Goal: Task Accomplishment & Management: Use online tool/utility

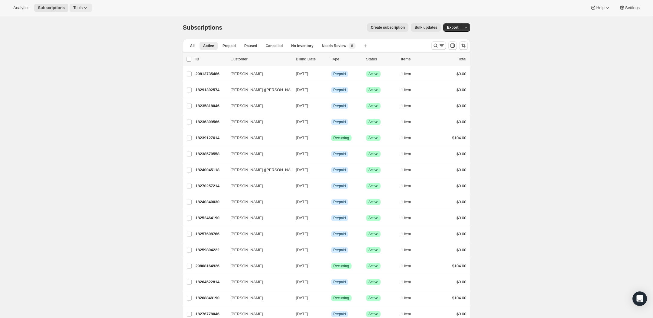
click at [80, 10] on button "Tools" at bounding box center [81, 8] width 23 height 8
click at [79, 39] on span "Bundles" at bounding box center [85, 41] width 53 height 6
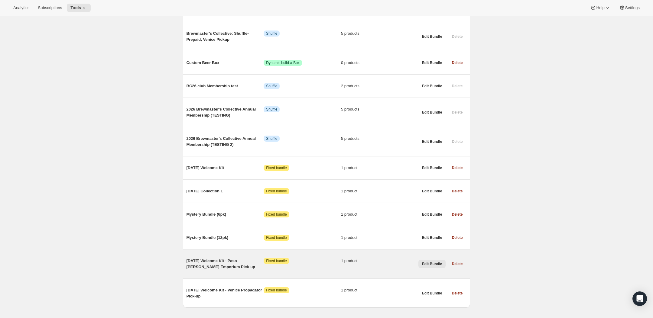
scroll to position [348, 0]
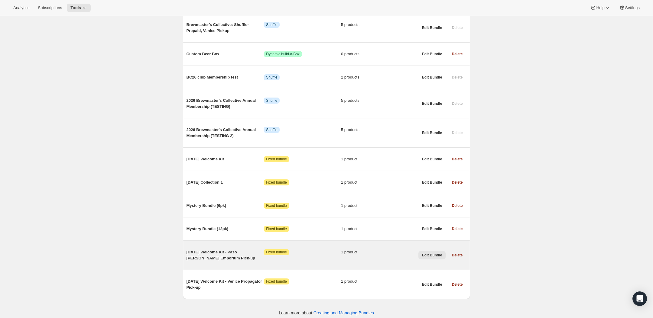
click at [425, 253] on span "Edit Bundle" at bounding box center [432, 255] width 20 height 5
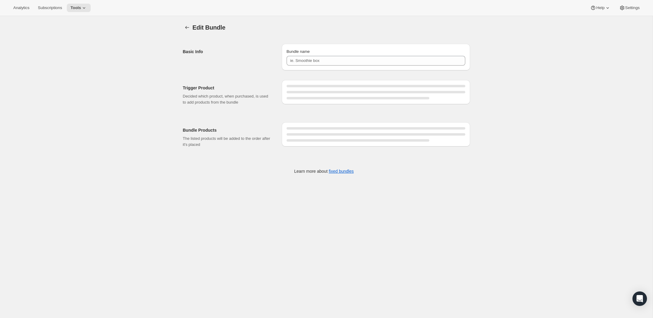
type input "[DATE] Welcome Kit - Paso [PERSON_NAME] Emporium Pick-up"
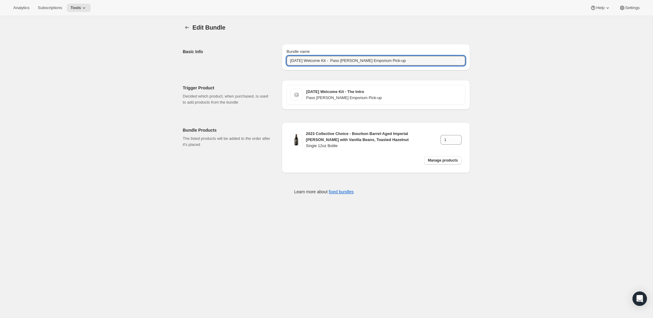
drag, startPoint x: 414, startPoint y: 65, endPoint x: 267, endPoint y: 61, distance: 147.2
click at [267, 61] on div "Basic Info Bundle name [DATE] Welcome Kit - Paso [PERSON_NAME] Emporium Pick-up" at bounding box center [326, 54] width 287 height 31
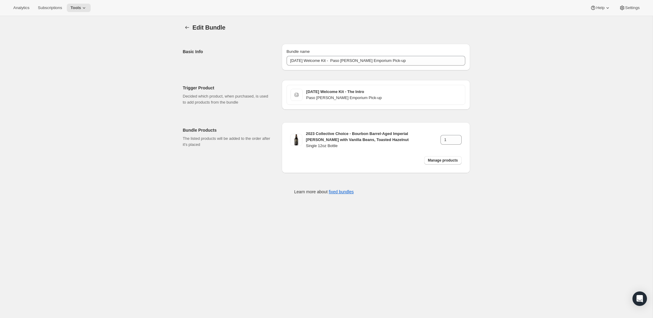
drag, startPoint x: 236, startPoint y: 63, endPoint x: 192, endPoint y: 43, distance: 49.2
click at [236, 63] on div "Basic Info" at bounding box center [230, 57] width 94 height 27
click at [183, 27] on button "Bundles" at bounding box center [187, 27] width 8 height 8
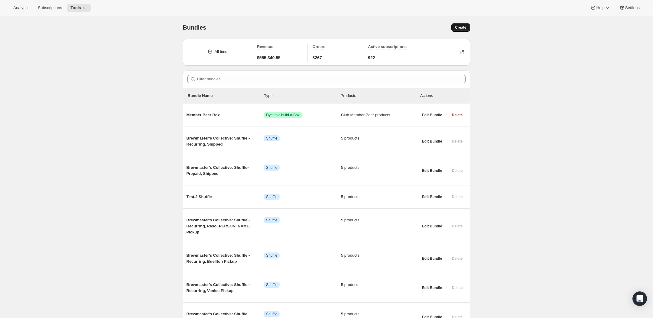
click at [461, 24] on button "Create" at bounding box center [460, 27] width 18 height 8
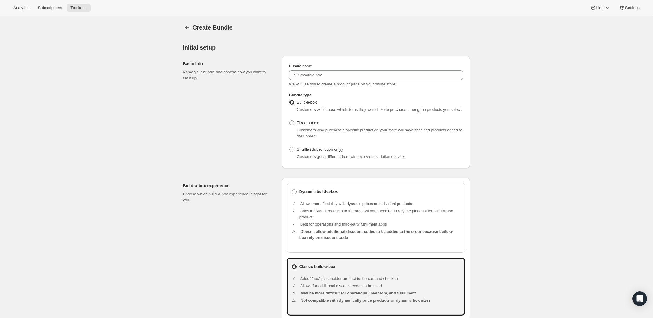
drag, startPoint x: 310, startPoint y: 130, endPoint x: 309, endPoint y: 134, distance: 4.7
click at [310, 125] on span "Fixed bundle" at bounding box center [308, 123] width 22 height 5
click at [290, 121] on input "Fixed bundle" at bounding box center [289, 121] width 0 height 0
radio input "true"
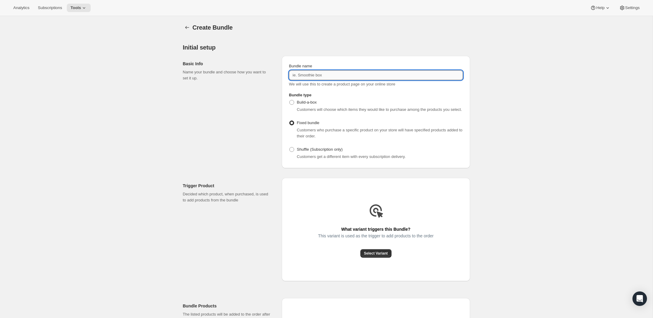
click at [305, 74] on input "Bundle name" at bounding box center [376, 75] width 174 height 10
paste input "Buellton Barrelworks Pick-up"
type input "Buellton Barrelworks Pick-up - W"
type input "Welcome Kit"
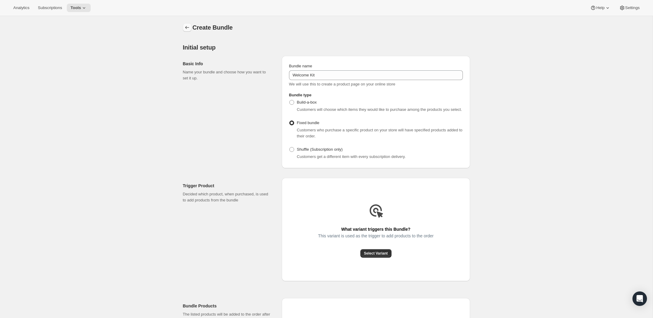
click at [187, 27] on icon "Bundles" at bounding box center [187, 27] width 6 height 6
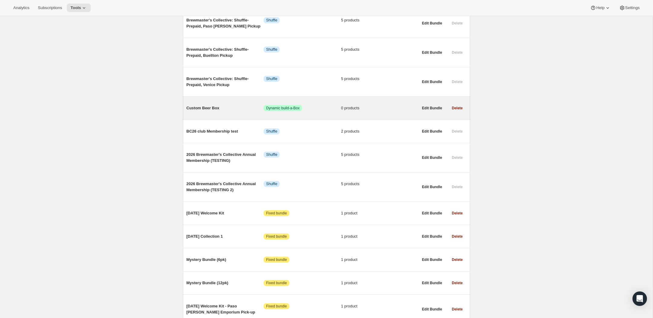
scroll to position [348, 0]
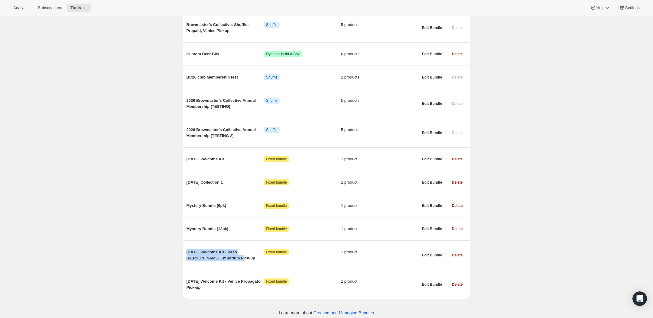
drag, startPoint x: 219, startPoint y: 255, endPoint x: 176, endPoint y: 247, distance: 43.7
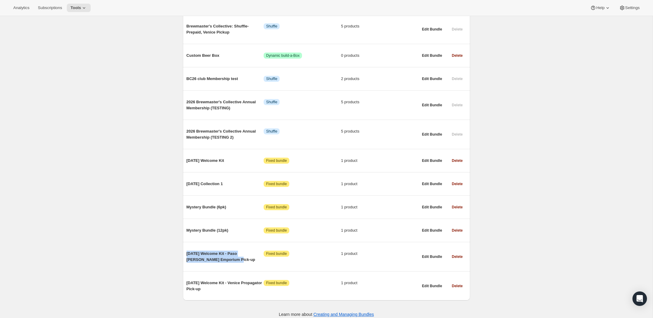
copy span "[DATE] Welcome Kit - Paso [PERSON_NAME] Emporium Pick-up"
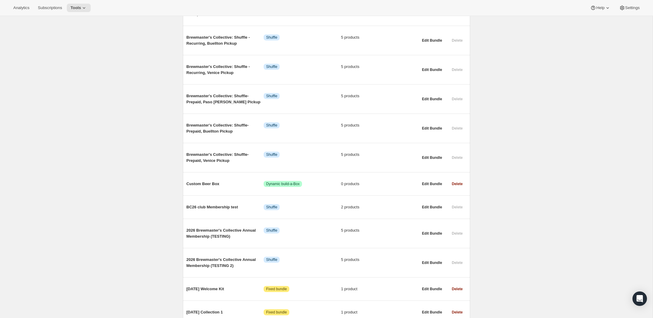
scroll to position [0, 0]
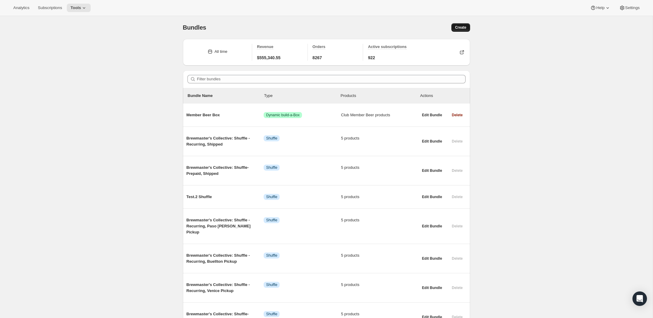
click at [465, 27] on span "Create" at bounding box center [460, 27] width 11 height 5
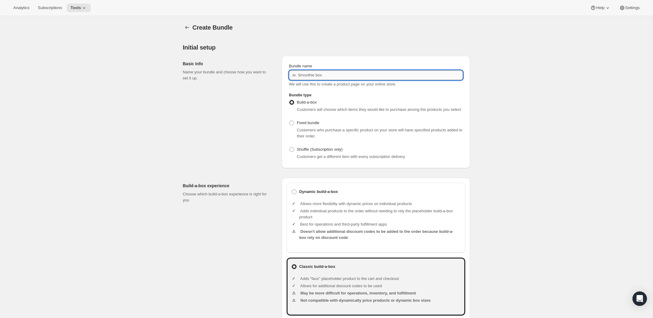
click at [312, 71] on input "Bundle name" at bounding box center [376, 75] width 174 height 10
paste input "[DATE] Welcome Kit - Paso [PERSON_NAME] Emporium Pick-up"
drag, startPoint x: 398, startPoint y: 76, endPoint x: 337, endPoint y: 76, distance: 61.4
click at [336, 76] on input "[DATE] Welcome Kit - Paso [PERSON_NAME] Emporium Pick-up" at bounding box center [376, 75] width 174 height 10
paste input "Buellton Barrelworks Pick-up"
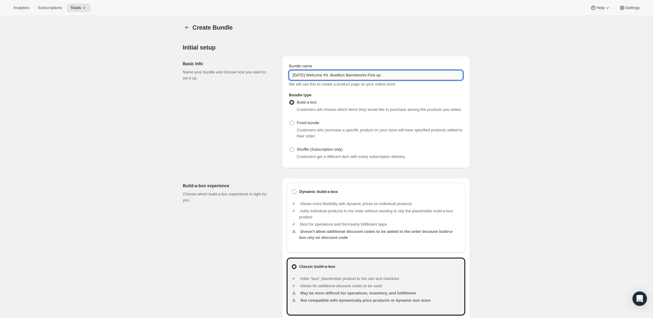
click at [337, 77] on input "[DATE] Welcome Kit -Buellton Barrelworks Pick-up" at bounding box center [376, 75] width 174 height 10
type input "[DATE] Welcome Kit - Buellton Barrelworks Pick-up"
click at [313, 126] on span "Fixed bundle" at bounding box center [308, 123] width 22 height 6
click at [290, 121] on input "Fixed bundle" at bounding box center [289, 121] width 0 height 0
radio input "true"
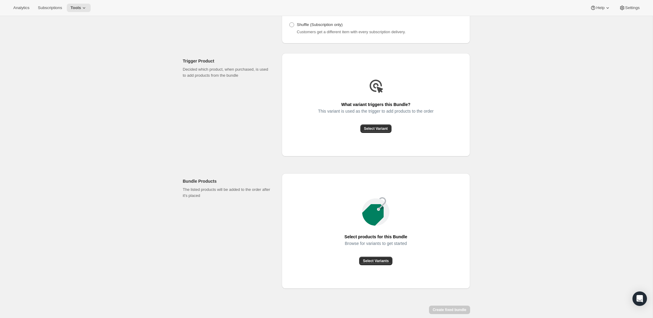
scroll to position [134, 0]
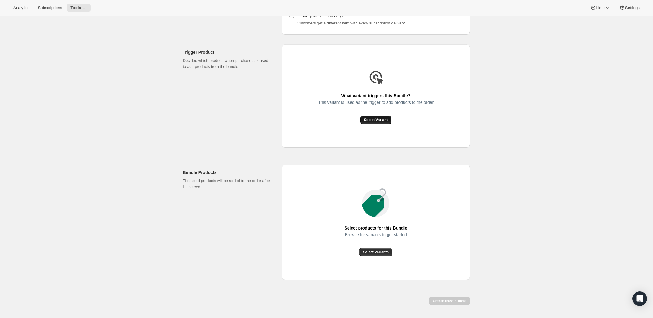
click at [368, 122] on span "Select Variant" at bounding box center [376, 120] width 24 height 5
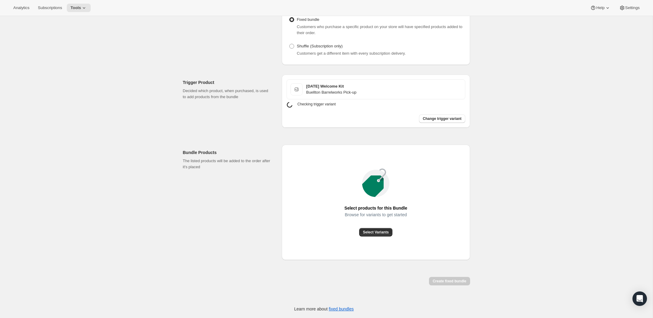
scroll to position [99, 0]
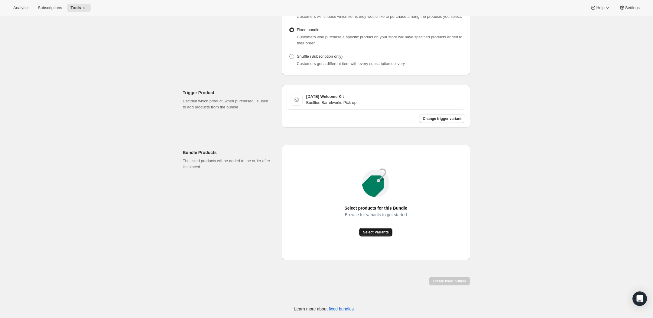
click at [364, 233] on span "Select Variants" at bounding box center [376, 232] width 26 height 5
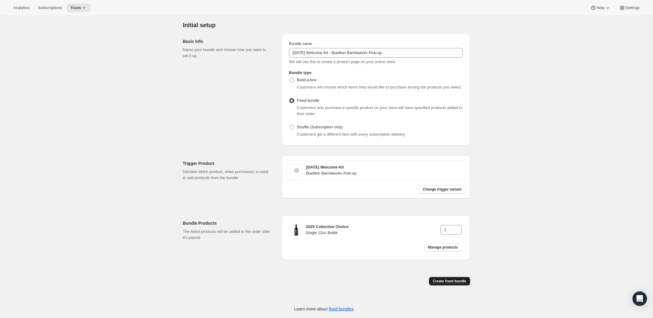
click at [446, 282] on span "Create fixed bundle" at bounding box center [449, 281] width 34 height 5
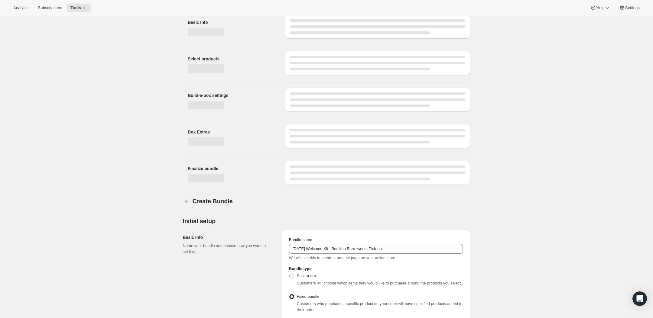
scroll to position [230, 0]
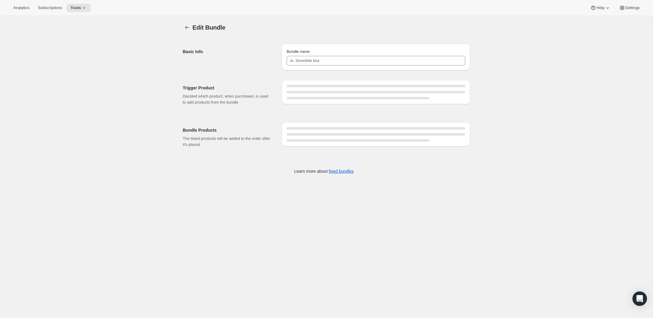
type input "[DATE] Welcome Kit - Buellton Barrelworks Pick-up"
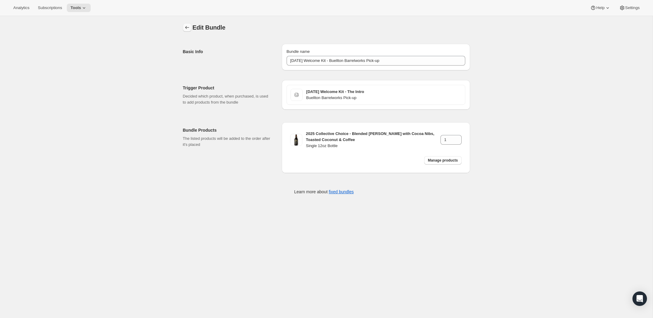
click at [185, 27] on icon "Bundles" at bounding box center [187, 27] width 6 height 6
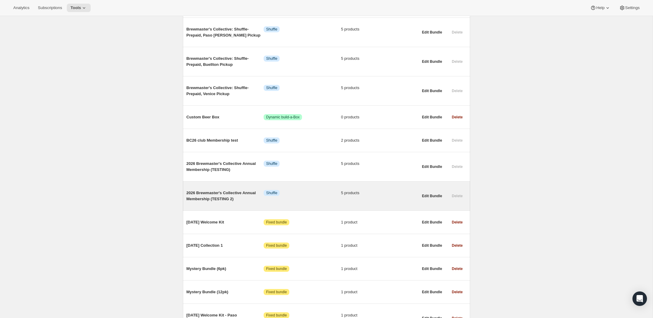
scroll to position [378, 0]
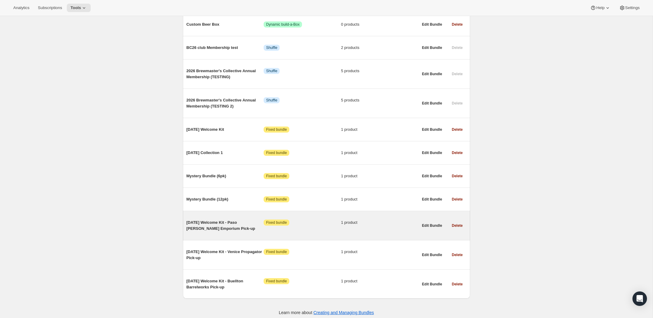
click at [225, 225] on span "[DATE] Welcome Kit - Paso [PERSON_NAME] Emporium Pick-up" at bounding box center [224, 226] width 77 height 12
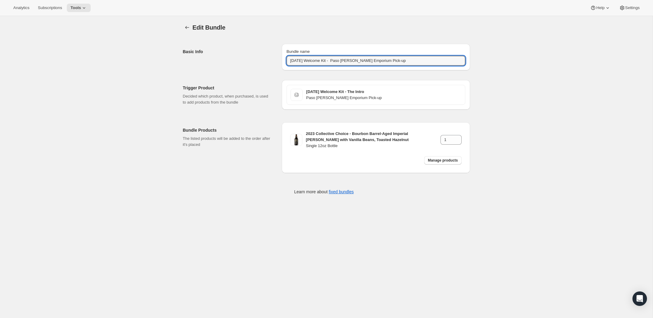
drag, startPoint x: 415, startPoint y: 60, endPoint x: 246, endPoint y: 51, distance: 169.5
click at [246, 51] on div "Basic Info Bundle name [DATE] Welcome Kit - Paso [PERSON_NAME] Emporium Pick-up" at bounding box center [326, 54] width 287 height 31
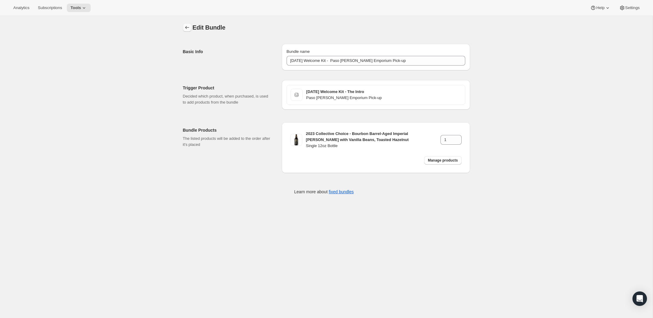
click at [183, 28] on button "Bundles" at bounding box center [187, 27] width 8 height 8
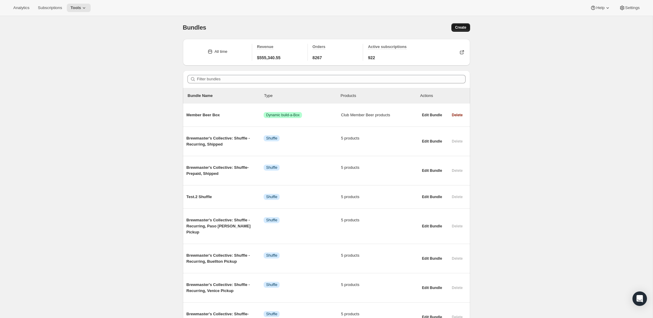
click at [461, 28] on span "Create" at bounding box center [460, 27] width 11 height 5
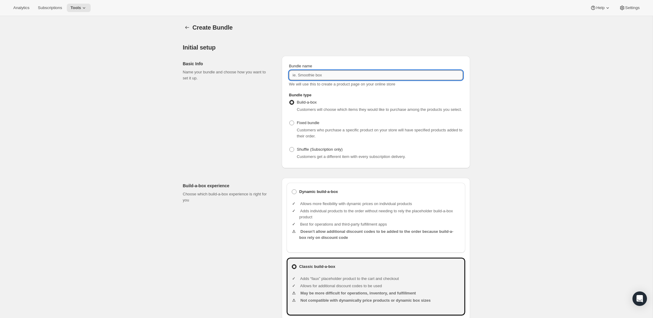
click at [343, 76] on input "Bundle name" at bounding box center [376, 75] width 174 height 10
paste input "[DATE] Welcome Kit - Paso [PERSON_NAME] Emporium Pick-up"
drag, startPoint x: 390, startPoint y: 74, endPoint x: 339, endPoint y: 77, distance: 51.8
click at [339, 77] on input "[DATE] Welcome Kit - Paso [PERSON_NAME] Emporium Pick-up" at bounding box center [376, 75] width 174 height 10
paste input "Shipping | CA [GEOGRAPHIC_DATA] [GEOGRAPHIC_DATA] NE NH [GEOGRAPHIC_DATA] [GEOG…"
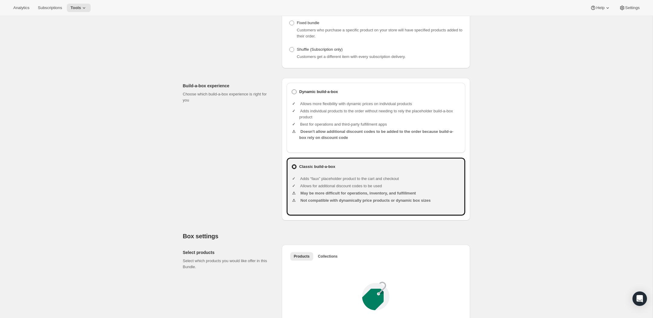
scroll to position [71, 0]
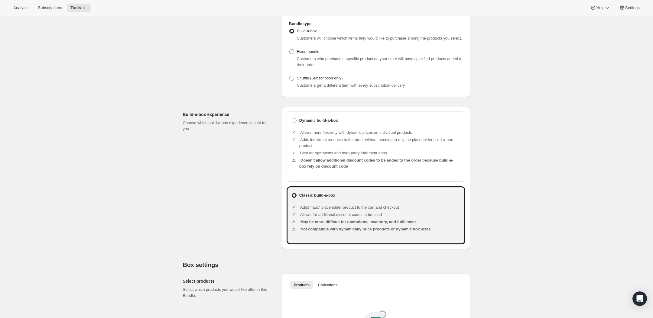
type input "[DATE] Welcome Kit - Shipping | [GEOGRAPHIC_DATA] [GEOGRAPHIC_DATA] [GEOGRAPHIC…"
click at [316, 54] on span "Fixed bundle" at bounding box center [308, 51] width 22 height 5
click at [290, 50] on input "Fixed bundle" at bounding box center [289, 49] width 0 height 0
radio input "true"
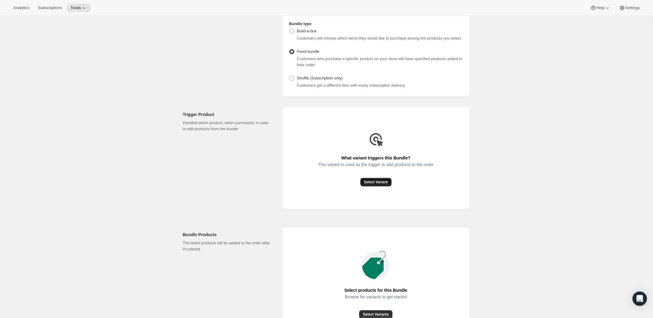
click at [375, 185] on button "Select Variant" at bounding box center [375, 182] width 31 height 8
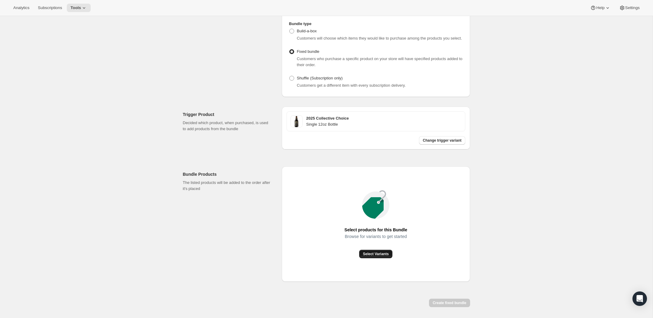
click at [376, 258] on button "Select Variants" at bounding box center [375, 254] width 33 height 8
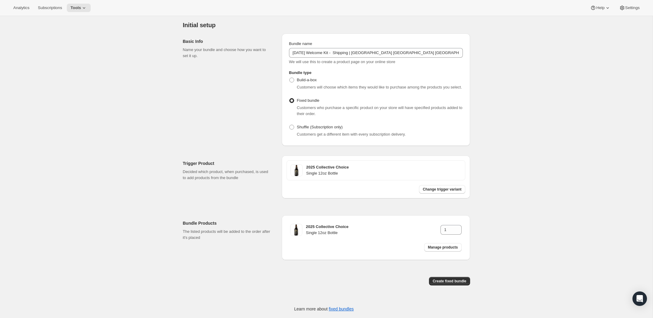
scroll to position [28, 0]
click at [428, 190] on span "Change trigger variant" at bounding box center [441, 189] width 39 height 5
click at [431, 192] on span "Change trigger variant" at bounding box center [441, 189] width 39 height 5
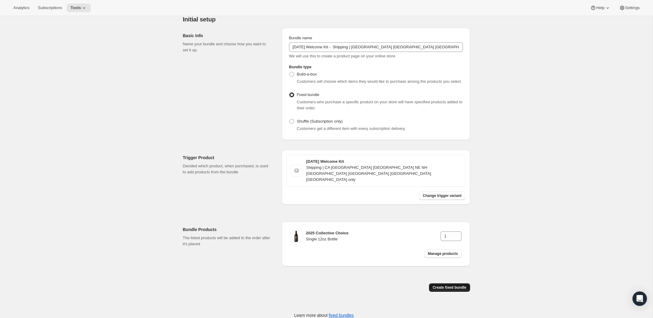
click at [442, 285] on span "Create fixed bundle" at bounding box center [449, 287] width 34 height 5
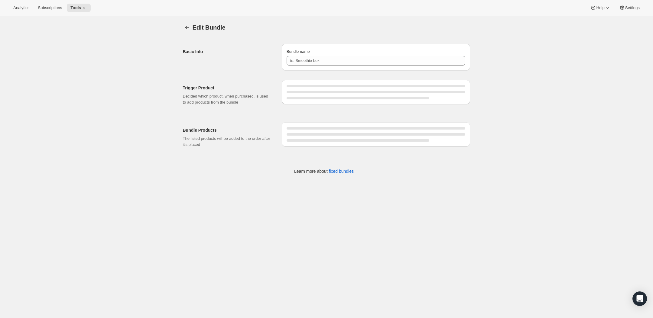
type input "[DATE] Welcome Kit - Shipping | [GEOGRAPHIC_DATA] [GEOGRAPHIC_DATA] [GEOGRAPHIC…"
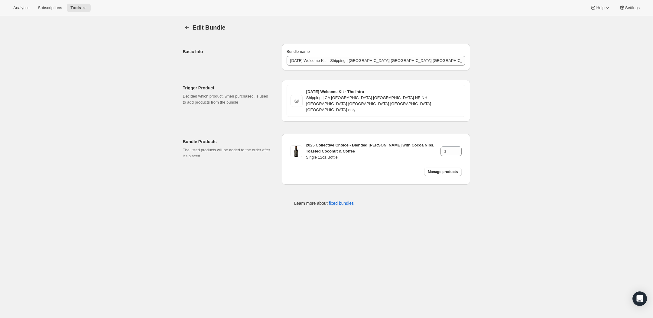
click at [437, 226] on div "Edit Bundle. This page is ready Edit Bundle Basic Info Bundle name [DATE] Welco…" at bounding box center [326, 175] width 652 height 318
click at [189, 28] on icon "Bundles" at bounding box center [187, 27] width 6 height 6
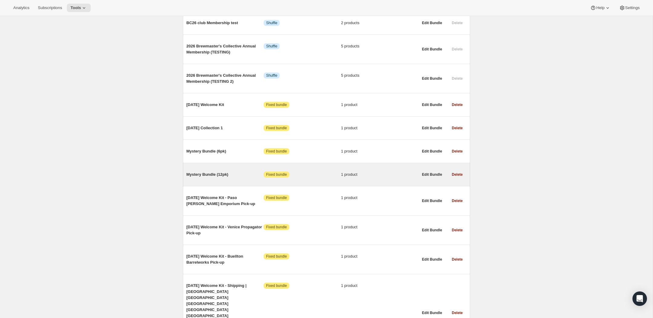
scroll to position [407, 0]
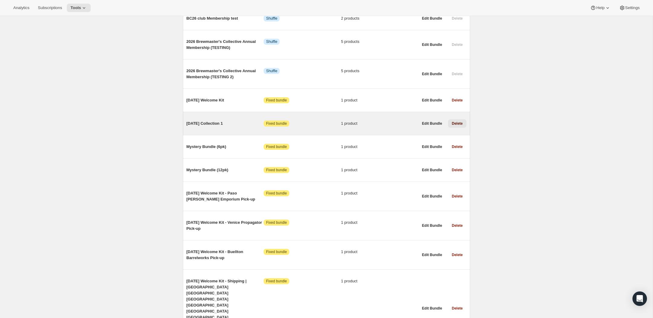
click at [455, 121] on span "Delete" at bounding box center [457, 123] width 11 height 5
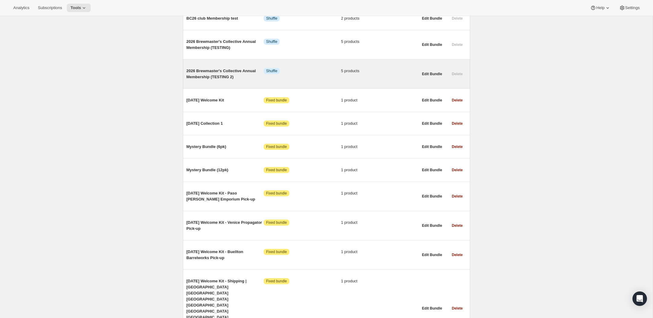
scroll to position [383, 0]
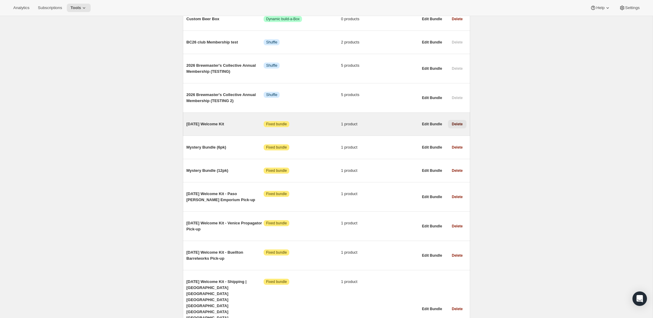
click at [455, 122] on span "Delete" at bounding box center [457, 124] width 11 height 5
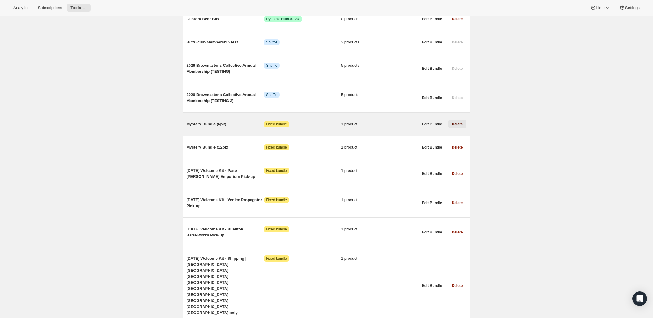
scroll to position [360, 0]
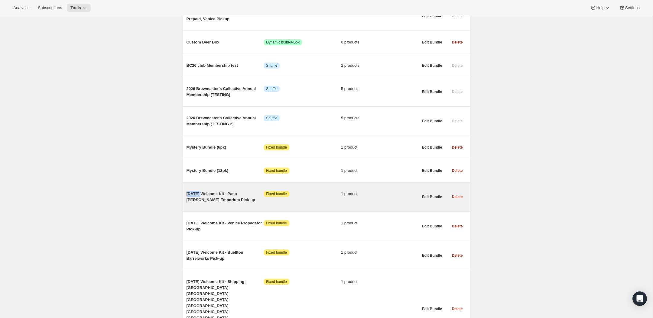
drag, startPoint x: 186, startPoint y: 189, endPoint x: 203, endPoint y: 191, distance: 17.1
click at [203, 191] on span "[DATE] Welcome Kit - Paso [PERSON_NAME] Emporium Pick-up" at bounding box center [224, 197] width 77 height 12
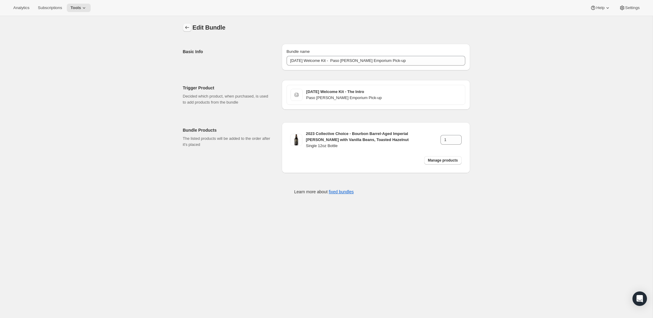
click at [190, 29] on button "Bundles" at bounding box center [187, 27] width 8 height 8
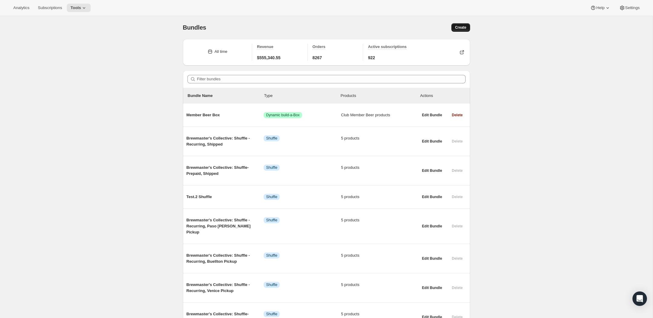
click at [456, 31] on button "Create" at bounding box center [460, 27] width 18 height 8
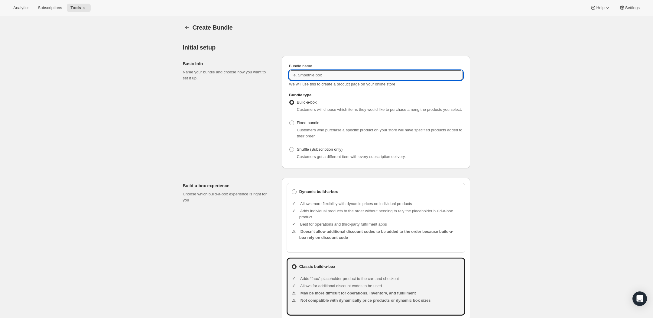
click at [298, 79] on input "Bundle name" at bounding box center [376, 75] width 174 height 10
paste input "Shipping | CA [GEOGRAPHIC_DATA] [GEOGRAPHIC_DATA] NE NH [GEOGRAPHIC_DATA] [GEOG…"
paste input "Paso [PERSON_NAME] Emporium Pick-up"
type input "[DATE] Collection #1 - Paso [PERSON_NAME] Emporium Pick-up"
click at [297, 125] on span "Fixed bundle" at bounding box center [308, 123] width 22 height 5
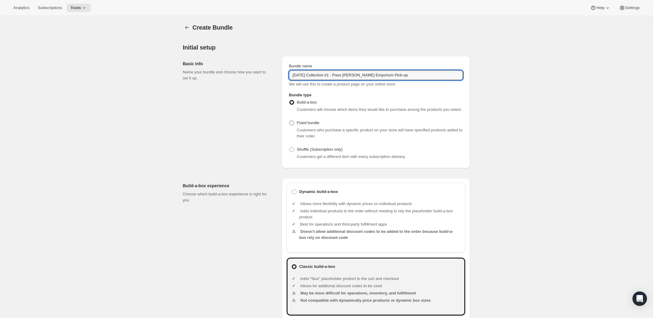
click at [290, 121] on input "Fixed bundle" at bounding box center [289, 121] width 0 height 0
radio input "true"
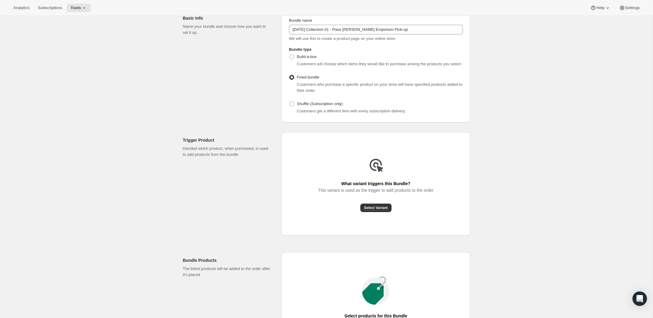
scroll to position [54, 0]
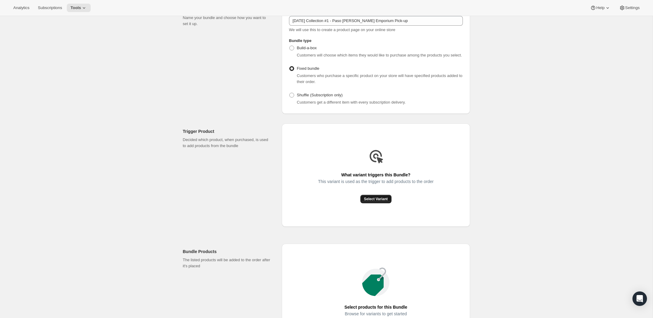
click at [376, 201] on button "Select Variant" at bounding box center [375, 199] width 31 height 8
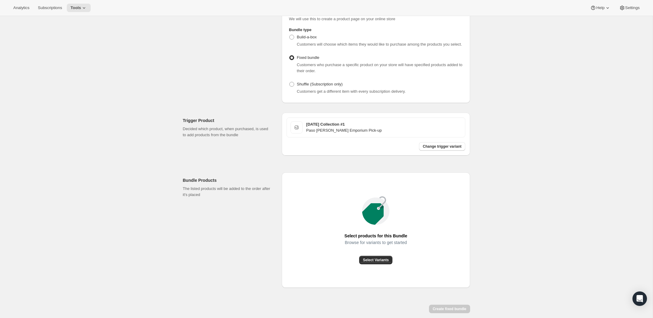
scroll to position [90, 0]
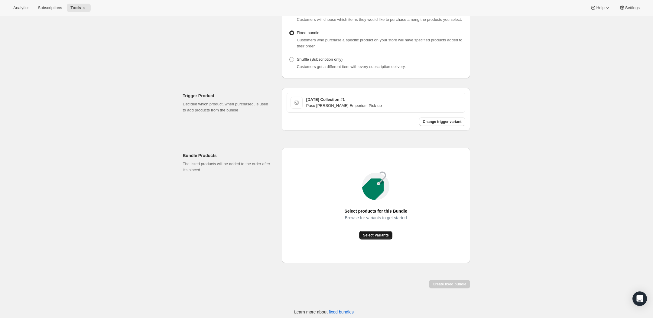
click at [379, 238] on span "Select Variants" at bounding box center [376, 235] width 26 height 5
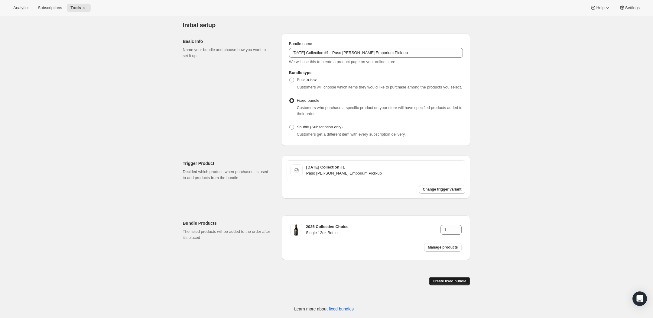
click at [458, 281] on span "Create fixed bundle" at bounding box center [449, 281] width 34 height 5
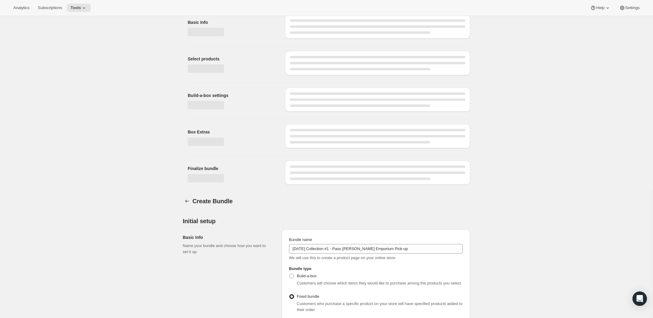
scroll to position [230, 0]
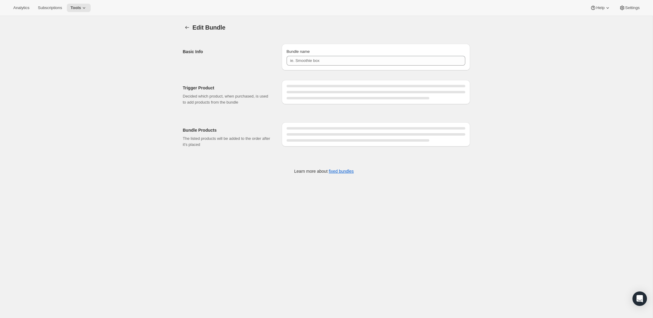
type input "[DATE] Collection #1 - Paso [PERSON_NAME] Emporium Pick-up"
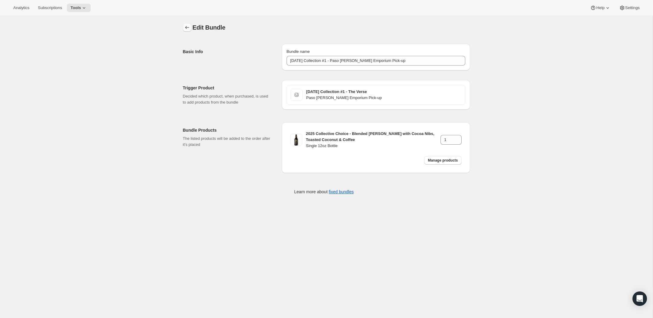
click at [186, 28] on icon "Bundles" at bounding box center [187, 27] width 6 height 6
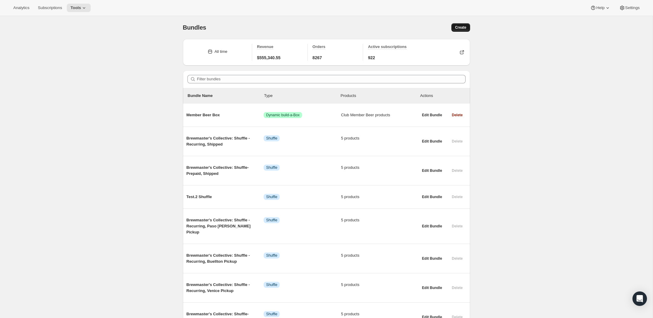
click at [463, 26] on span "Create" at bounding box center [460, 27] width 11 height 5
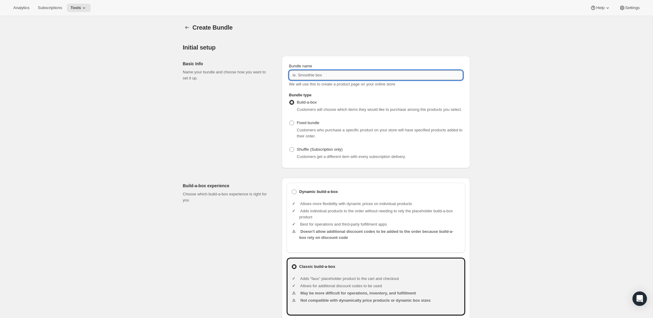
click at [306, 78] on input "Bundle name" at bounding box center [376, 75] width 174 height 10
drag, startPoint x: 338, startPoint y: 76, endPoint x: 415, endPoint y: 76, distance: 77.4
click at [415, 76] on input "[DATE] Collection #1 - Paso [PERSON_NAME] Emporium Pick-up" at bounding box center [376, 75] width 174 height 10
paste input "Venice Propagator Pick-up"
type input "[DATE] Collection #1 - Venice Propagator Pick-up"
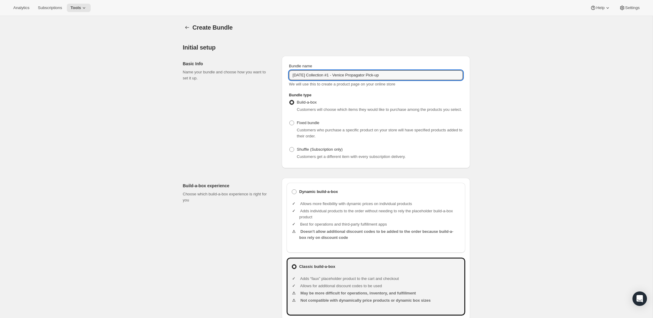
drag, startPoint x: 303, startPoint y: 127, endPoint x: 309, endPoint y: 142, distance: 16.8
click at [303, 125] on span "Fixed bundle" at bounding box center [308, 123] width 22 height 5
click at [290, 121] on input "Fixed bundle" at bounding box center [289, 121] width 0 height 0
radio input "true"
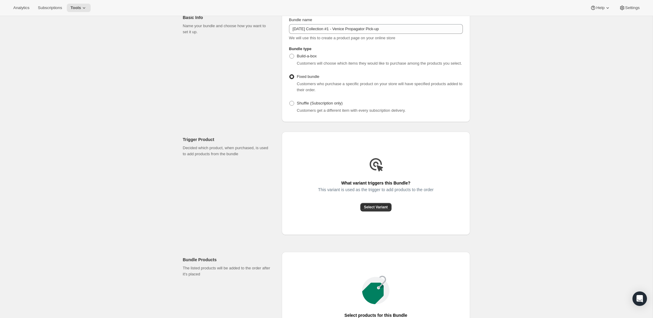
scroll to position [56, 0]
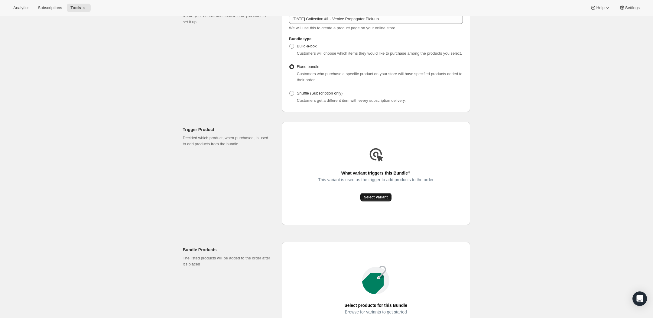
click at [378, 200] on span "Select Variant" at bounding box center [376, 197] width 24 height 5
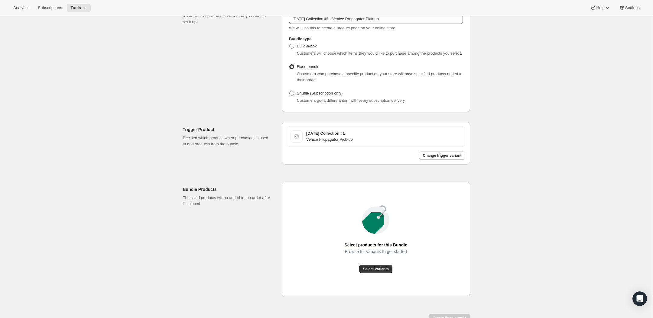
click at [380, 265] on div "Browse for variants to get started" at bounding box center [375, 257] width 63 height 16
click at [379, 272] on span "Select Variants" at bounding box center [376, 269] width 26 height 5
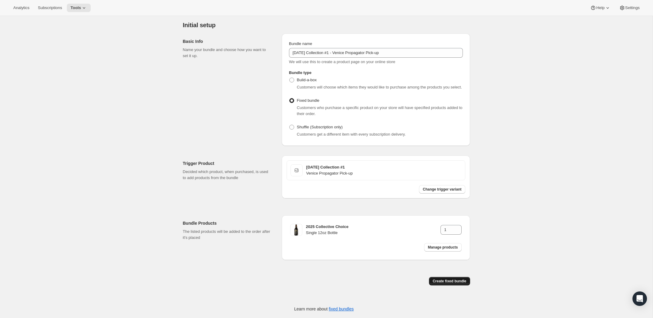
click at [446, 282] on span "Create fixed bundle" at bounding box center [449, 281] width 34 height 5
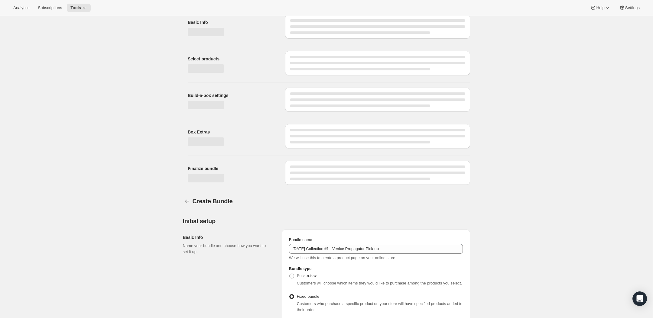
scroll to position [230, 0]
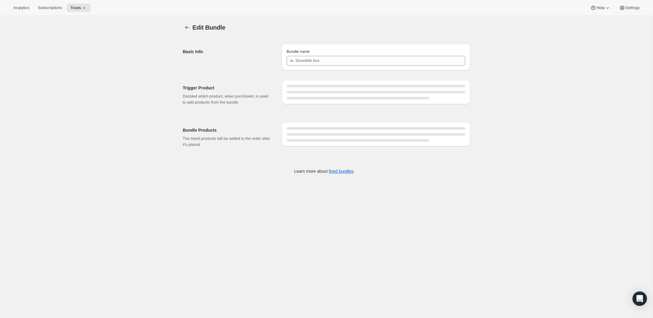
type input "[DATE] Collection #1 - Venice Propagator Pick-up"
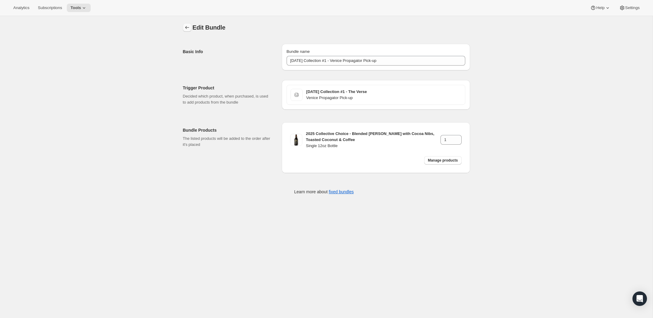
click at [186, 26] on icon "Bundles" at bounding box center [187, 27] width 6 height 6
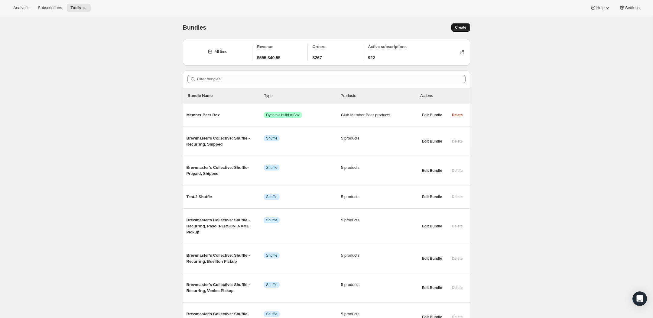
click at [460, 27] on span "Create" at bounding box center [460, 27] width 11 height 5
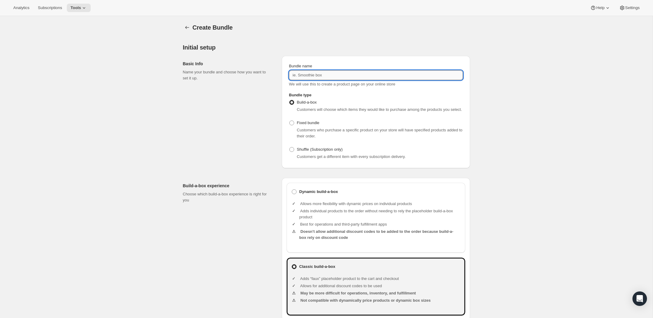
click at [307, 78] on input "Bundle name" at bounding box center [376, 75] width 174 height 10
drag, startPoint x: 338, startPoint y: 76, endPoint x: 429, endPoint y: 77, distance: 91.3
click at [429, 77] on input "[DATE] Collection #1 - Venice Propagator Pick-up" at bounding box center [376, 75] width 174 height 10
paste input "Buellton Barrelworks Pick-up"
type input "[DATE] Collection #1 - Buellton Barrelworks Pick-up"
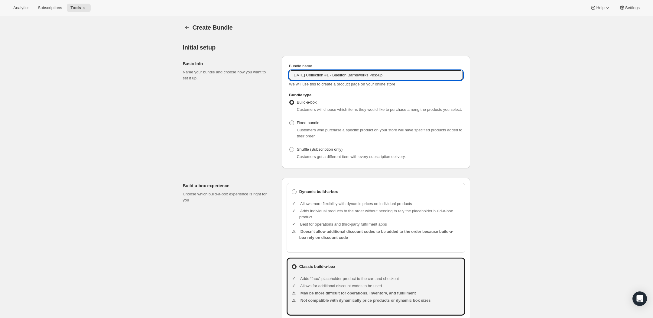
click at [290, 125] on span at bounding box center [291, 123] width 5 height 5
click at [290, 121] on input "Fixed bundle" at bounding box center [289, 121] width 0 height 0
radio input "true"
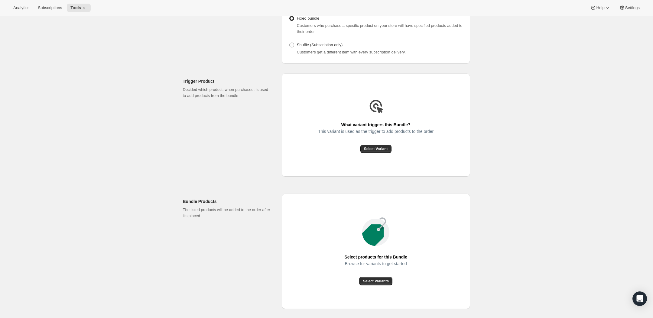
scroll to position [116, 0]
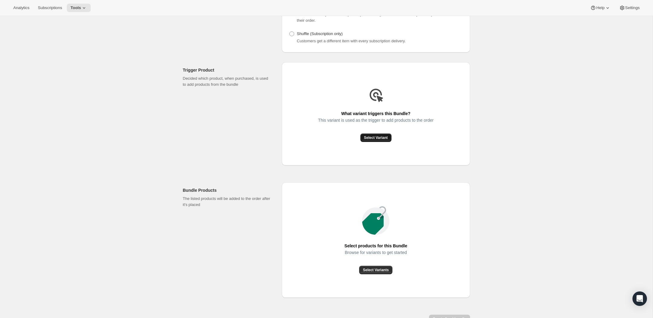
click at [374, 140] on span "Select Variant" at bounding box center [376, 137] width 24 height 5
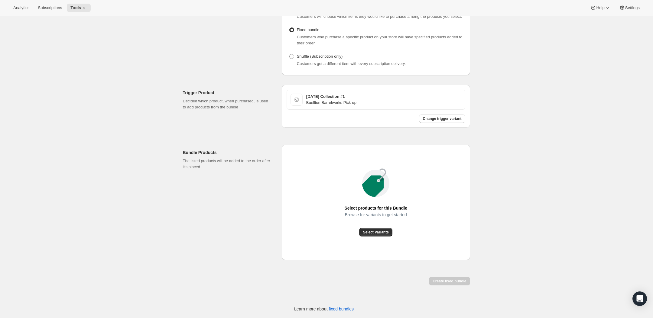
scroll to position [99, 0]
click at [371, 234] on span "Select Variants" at bounding box center [376, 232] width 26 height 5
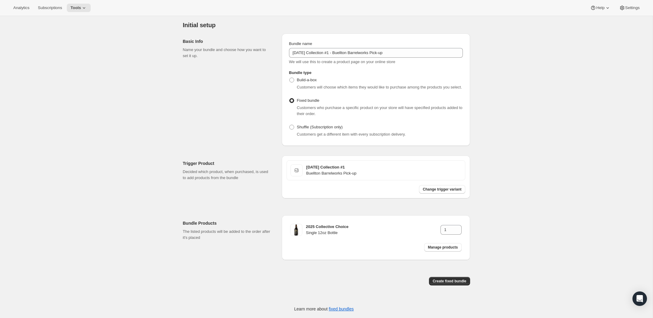
scroll to position [28, 0]
click at [450, 282] on span "Create fixed bundle" at bounding box center [449, 281] width 34 height 5
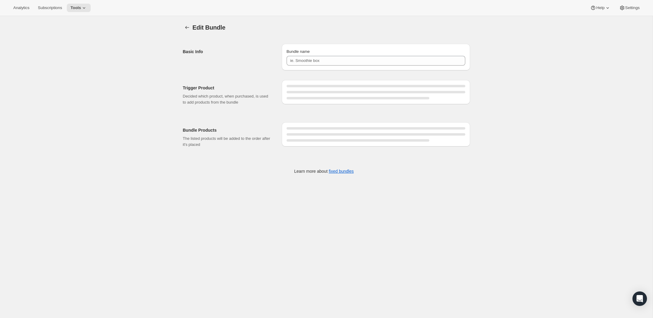
type input "[DATE] Collection #1 - Buellton Barrelworks Pick-up"
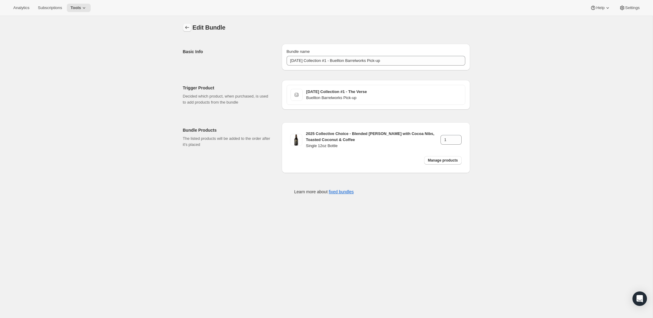
click at [187, 27] on icon "Bundles" at bounding box center [187, 27] width 6 height 6
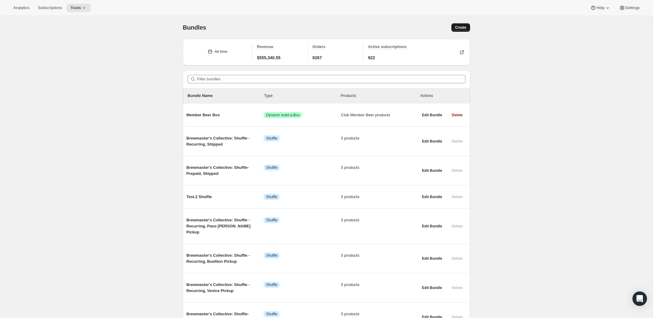
click at [462, 31] on button "Create" at bounding box center [460, 27] width 18 height 8
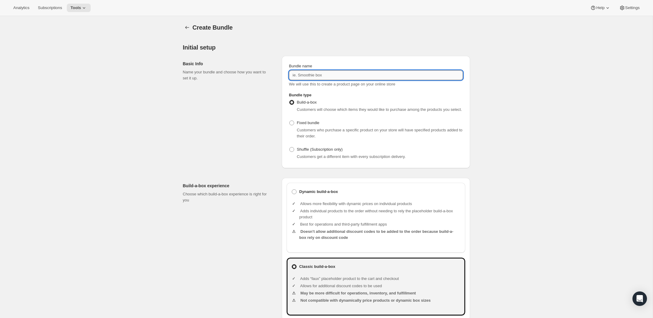
click at [344, 77] on input "Bundle name" at bounding box center [376, 75] width 174 height 10
click at [231, 115] on div "Basic Info Name your bundle and choose how you want to set it up." at bounding box center [230, 112] width 94 height 112
click at [325, 78] on input "Bundle name" at bounding box center [376, 75] width 174 height 10
drag, startPoint x: 337, startPoint y: 73, endPoint x: 456, endPoint y: 78, distance: 119.8
click at [456, 78] on input "[DATE] Collection #1 - Buellton Barrelworks Pick-up" at bounding box center [376, 75] width 174 height 10
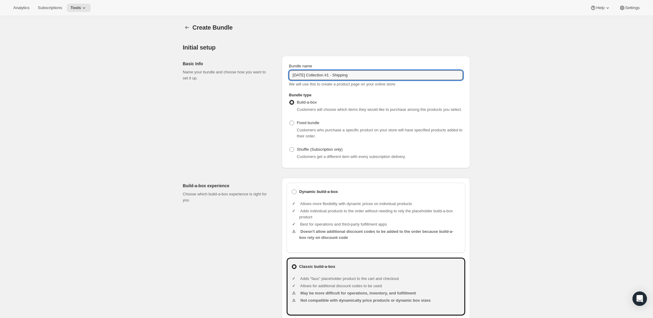
type input "[DATE] Collection #1 - Shipping"
click at [303, 125] on span "Fixed bundle" at bounding box center [308, 123] width 22 height 5
click at [290, 121] on input "Fixed bundle" at bounding box center [289, 121] width 0 height 0
radio input "true"
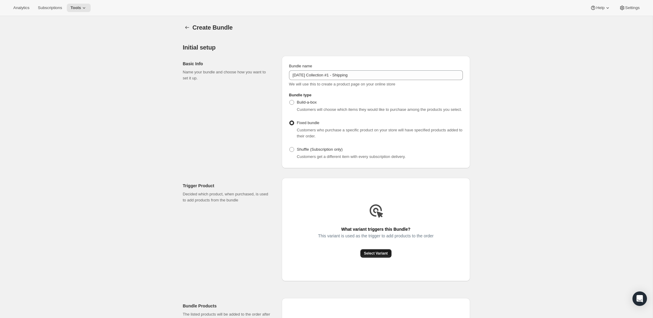
click at [377, 256] on span "Select Variant" at bounding box center [376, 253] width 24 height 5
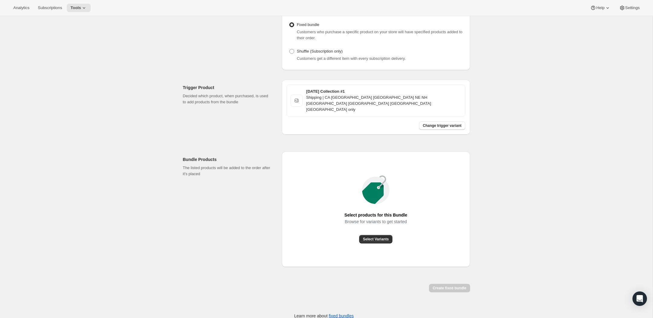
scroll to position [99, 0]
click at [378, 236] on span "Select Variants" at bounding box center [376, 238] width 26 height 5
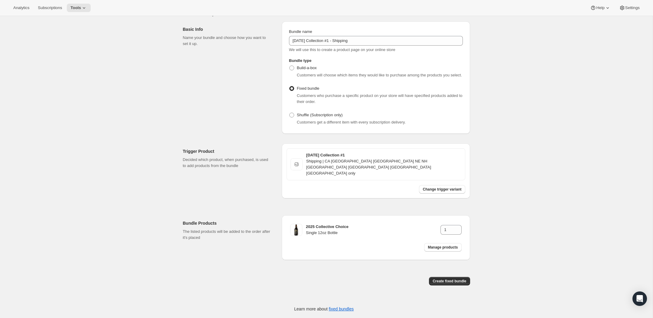
scroll to position [28, 0]
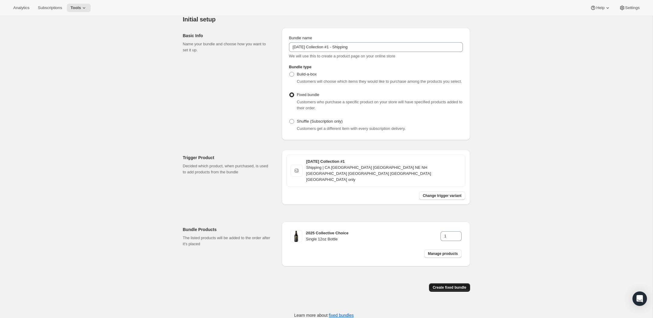
click at [454, 285] on span "Create fixed bundle" at bounding box center [449, 287] width 34 height 5
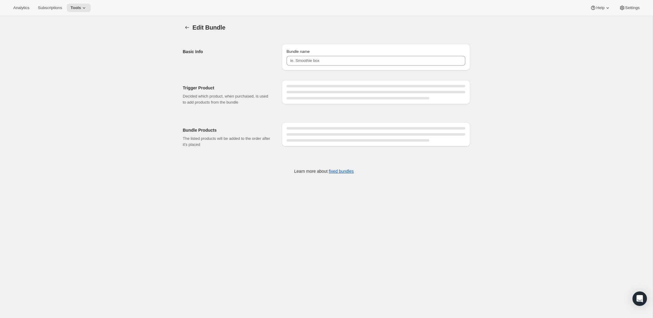
type input "[DATE] Collection #1 - Shipping"
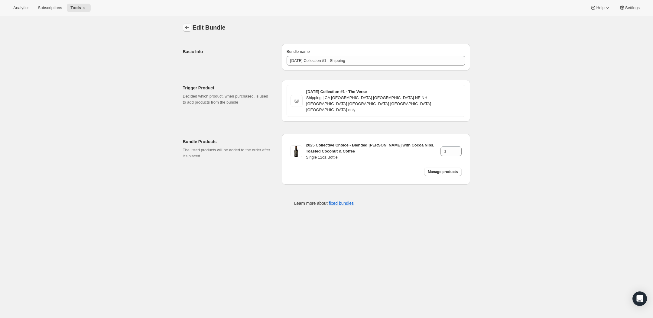
click at [188, 27] on icon "Bundles" at bounding box center [187, 27] width 6 height 6
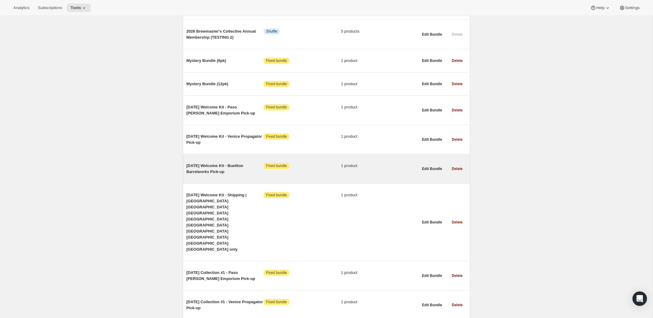
scroll to position [450, 0]
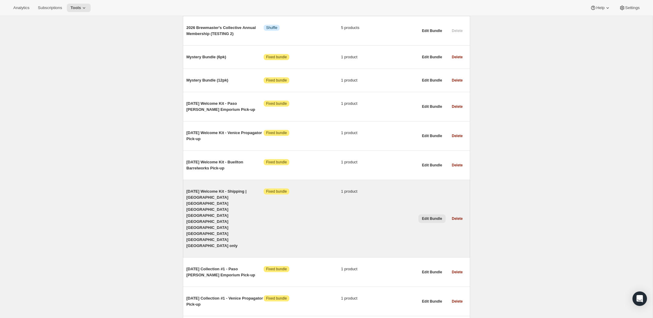
click at [437, 216] on span "Edit Bundle" at bounding box center [432, 218] width 20 height 5
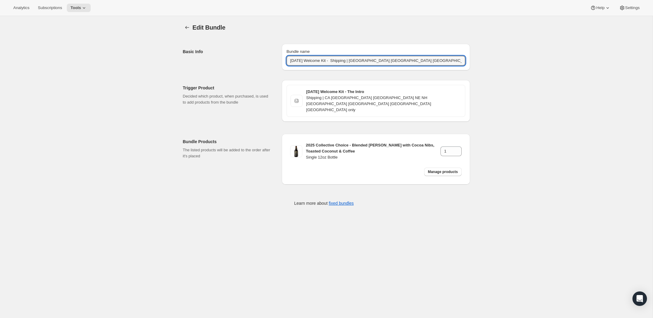
drag, startPoint x: 354, startPoint y: 62, endPoint x: 452, endPoint y: 66, distance: 98.0
click at [451, 66] on div "Bundle name [DATE] Welcome Kit - Shipping | [GEOGRAPHIC_DATA] [GEOGRAPHIC_DATA]…" at bounding box center [376, 57] width 188 height 27
type input "[DATE] Welcome Kit - Shipping"
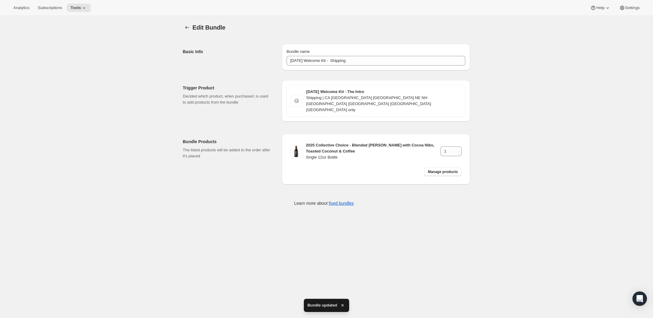
drag, startPoint x: 206, startPoint y: 95, endPoint x: 202, endPoint y: 45, distance: 49.7
click at [206, 93] on p "Decided which product, when purchased, is used to add products from the bundle" at bounding box center [227, 99] width 89 height 12
click at [184, 26] on icon "Bundles" at bounding box center [187, 27] width 6 height 6
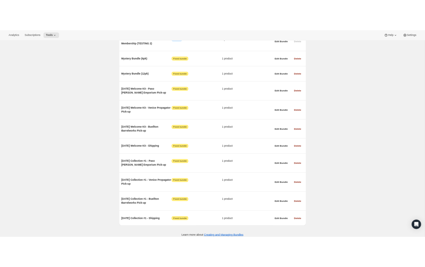
scroll to position [466, 0]
